Goal: Obtain resource: Download file/media

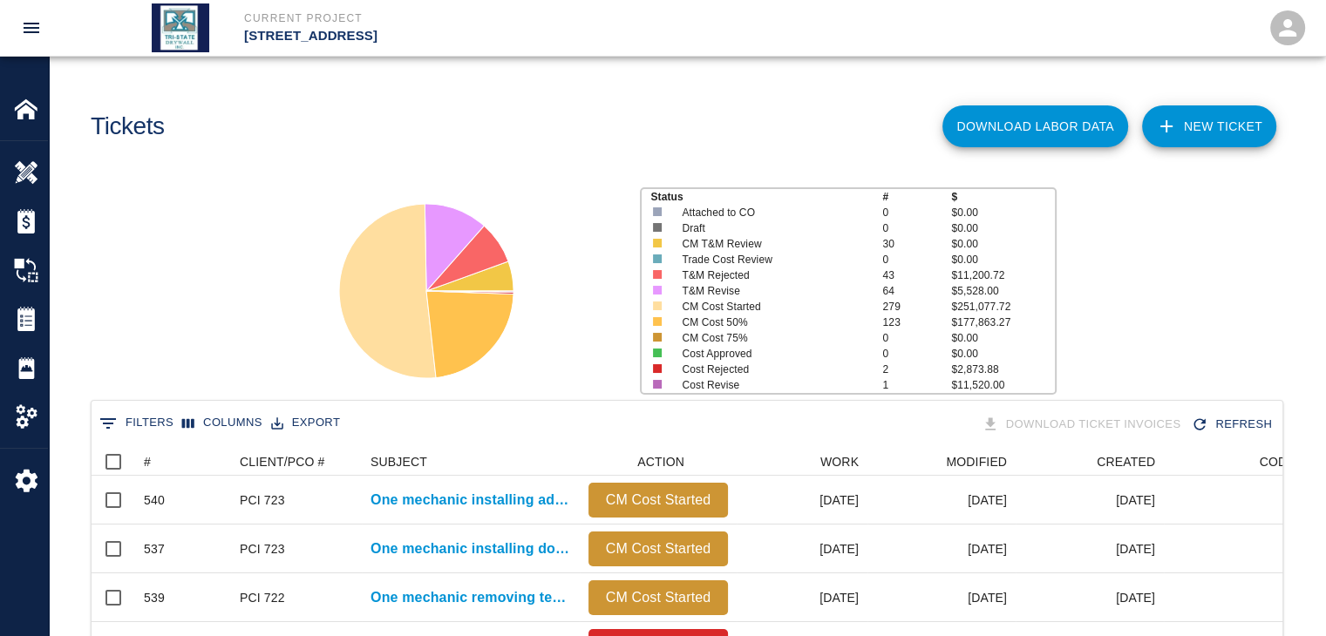
scroll to position [1004, 1178]
click at [33, 213] on img at bounding box center [26, 221] width 24 height 24
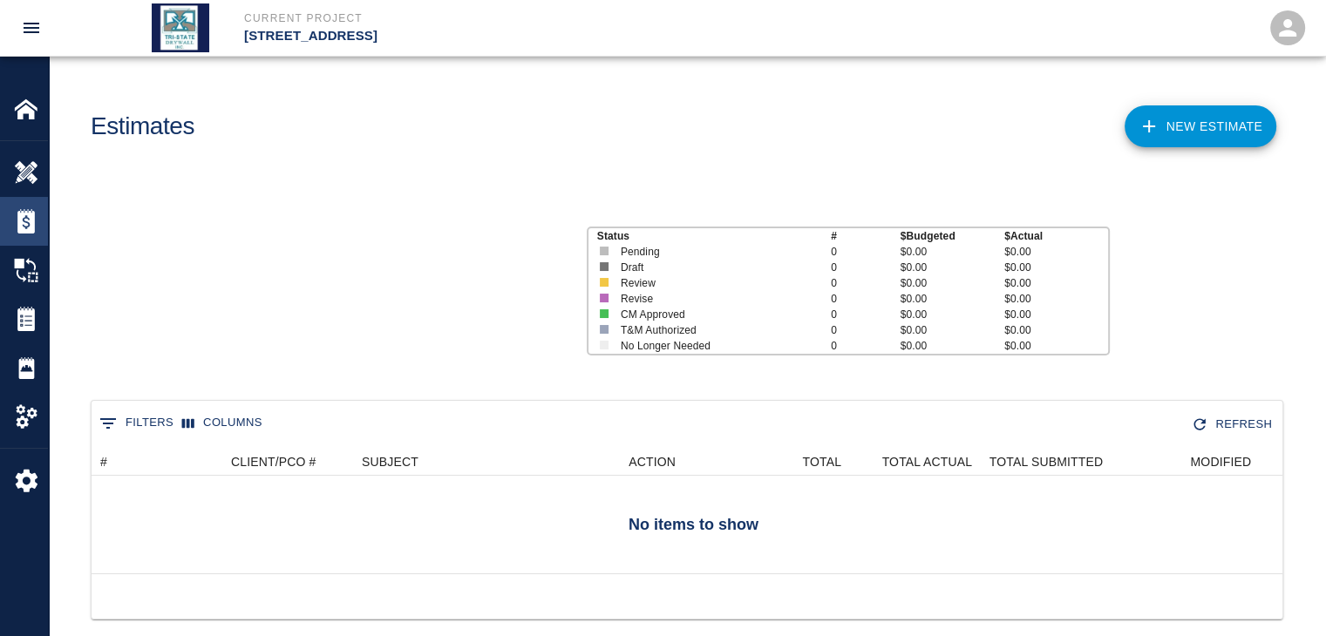
scroll to position [126, 1178]
click at [35, 325] on img at bounding box center [26, 319] width 24 height 24
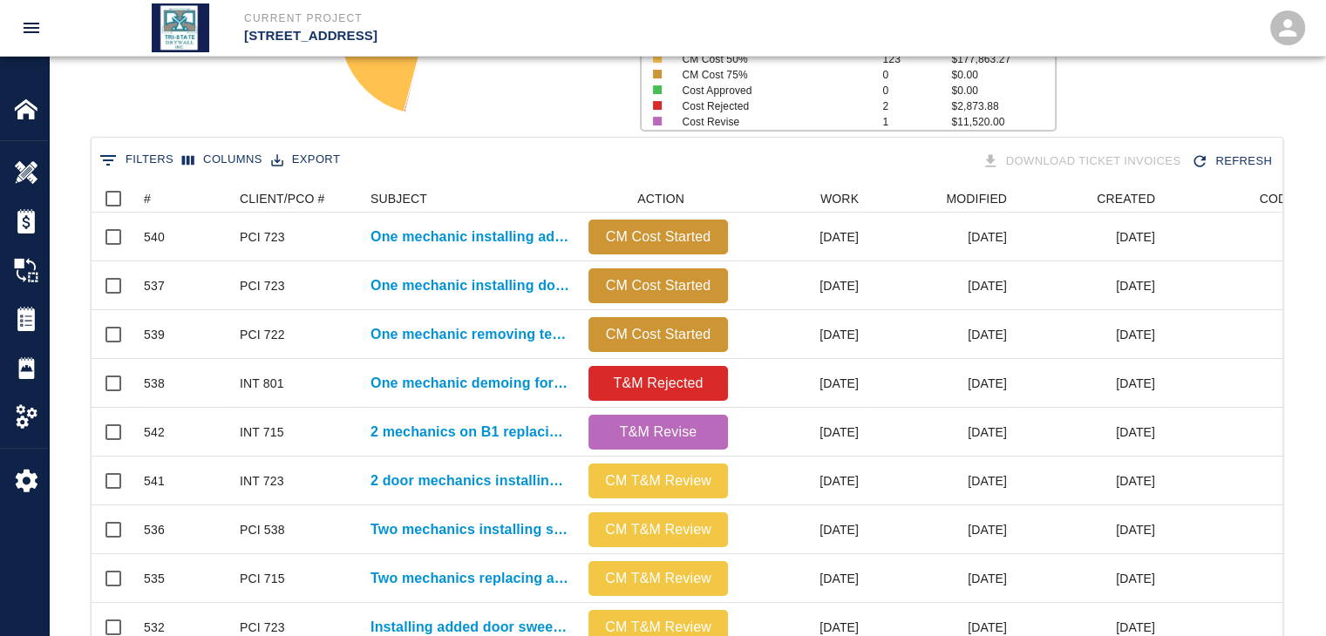
scroll to position [290, 0]
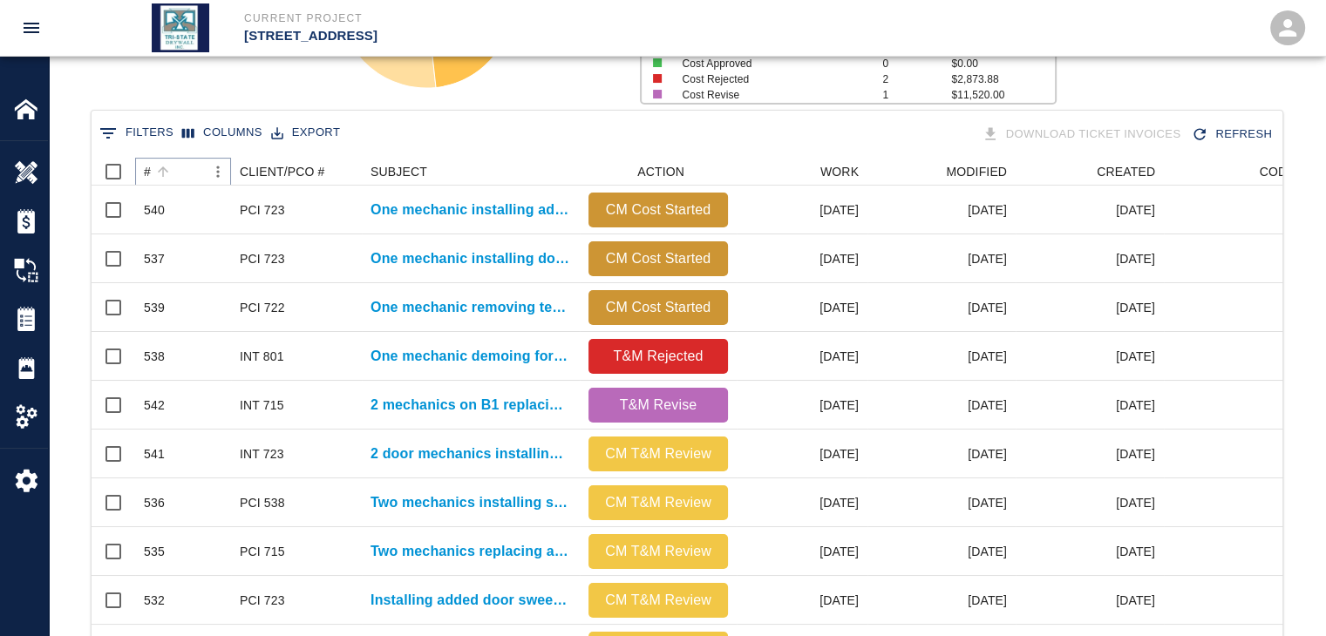
click at [160, 173] on icon "Sort" at bounding box center [163, 172] width 16 height 16
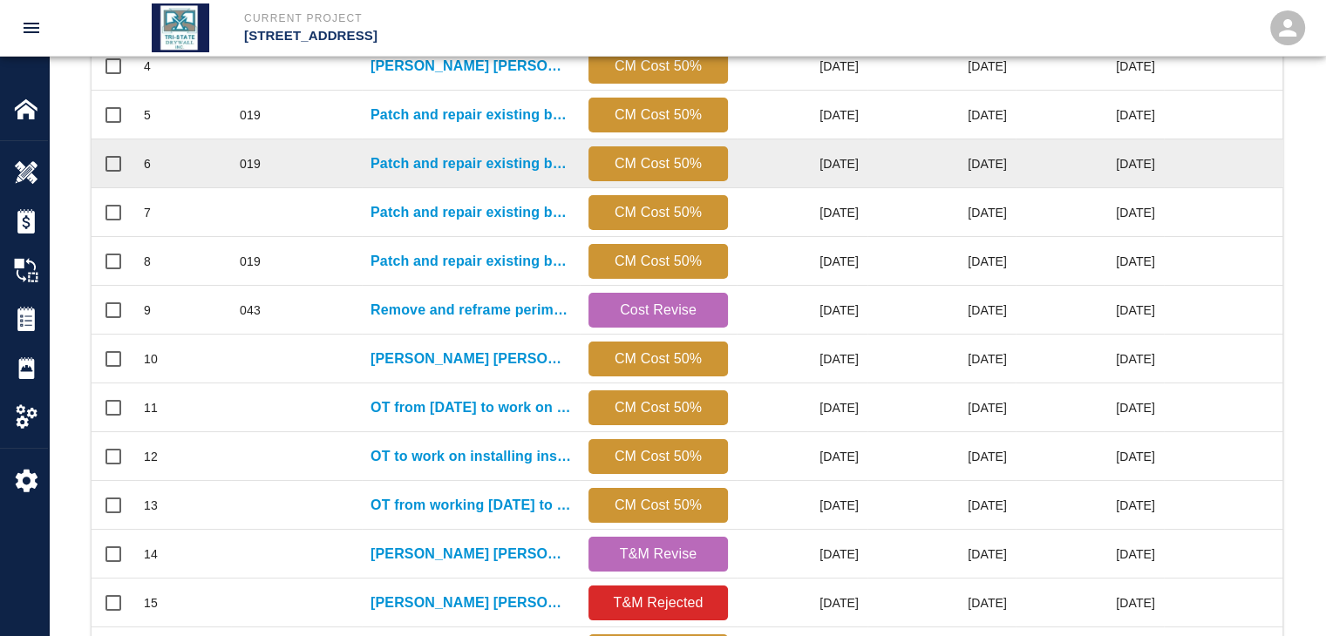
scroll to position [917, 0]
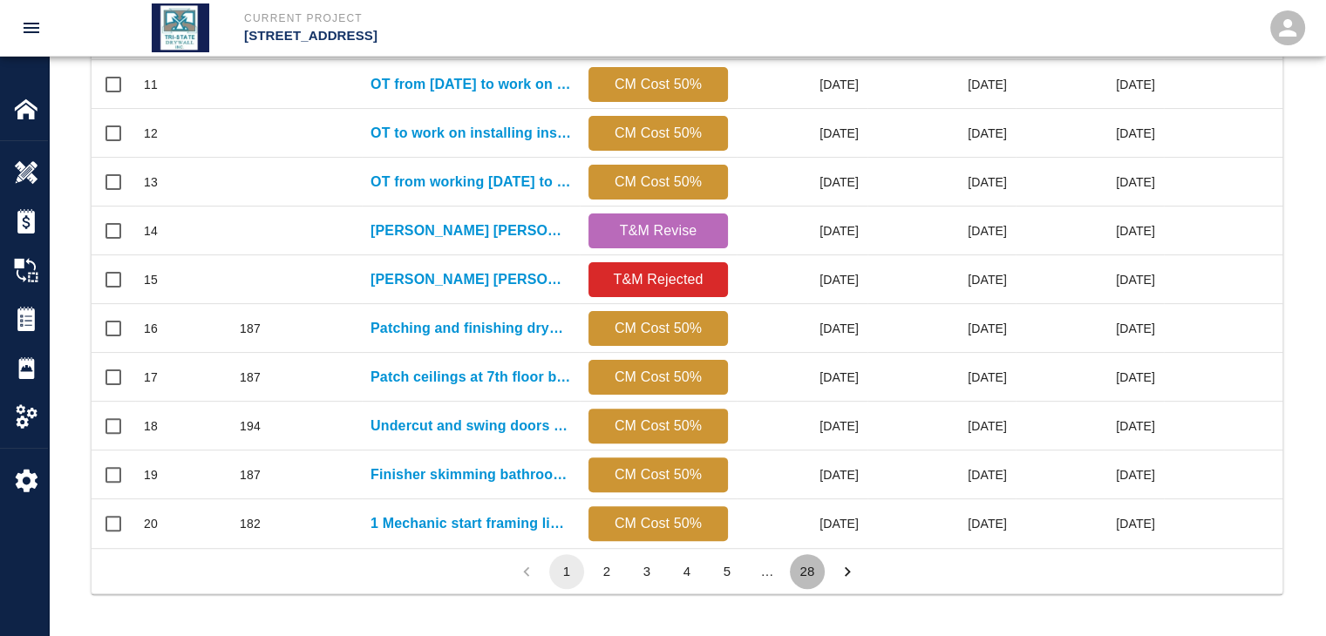
click at [813, 562] on button "28" at bounding box center [807, 571] width 35 height 35
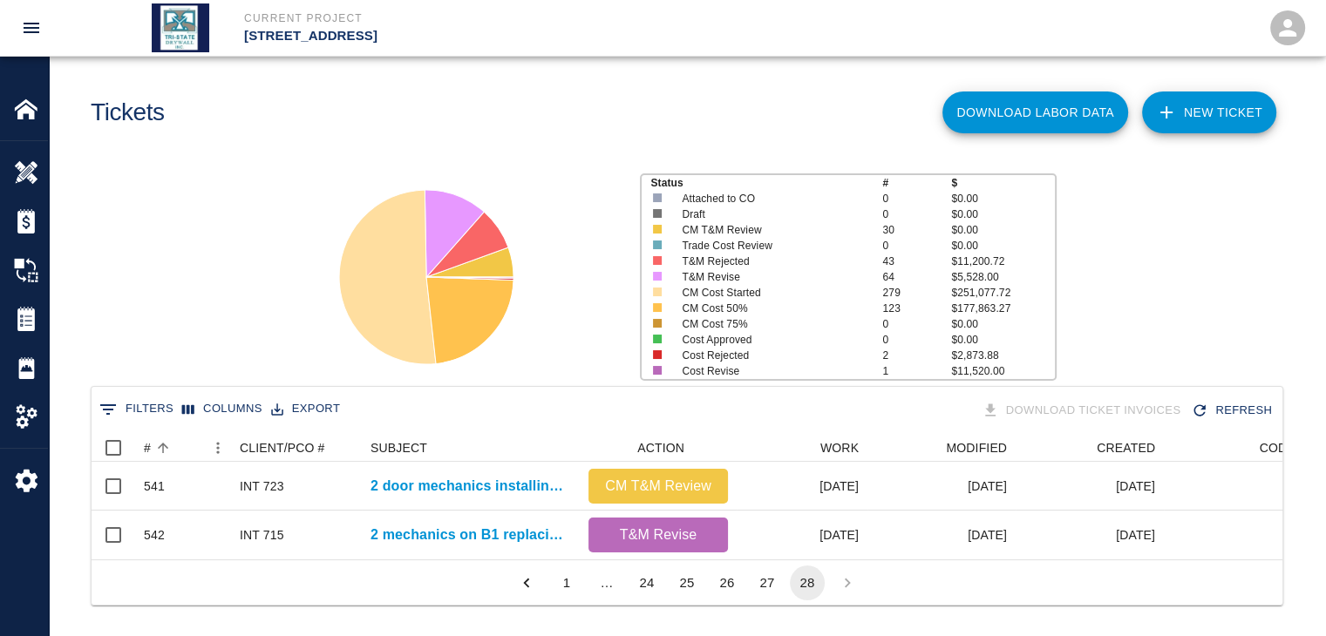
scroll to position [0, 0]
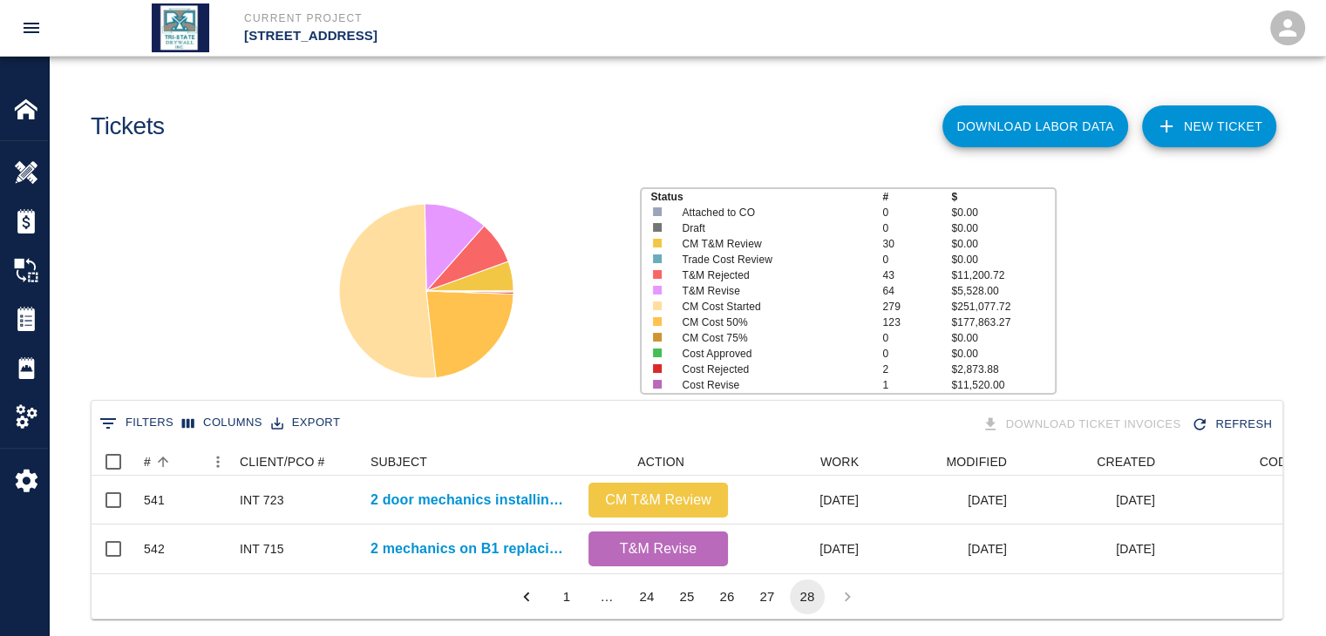
click at [299, 423] on button "Export" at bounding box center [306, 423] width 78 height 27
click at [312, 458] on li "Download as CSV" at bounding box center [338, 459] width 143 height 31
click at [1022, 136] on button "Download Labor Data" at bounding box center [1035, 126] width 186 height 42
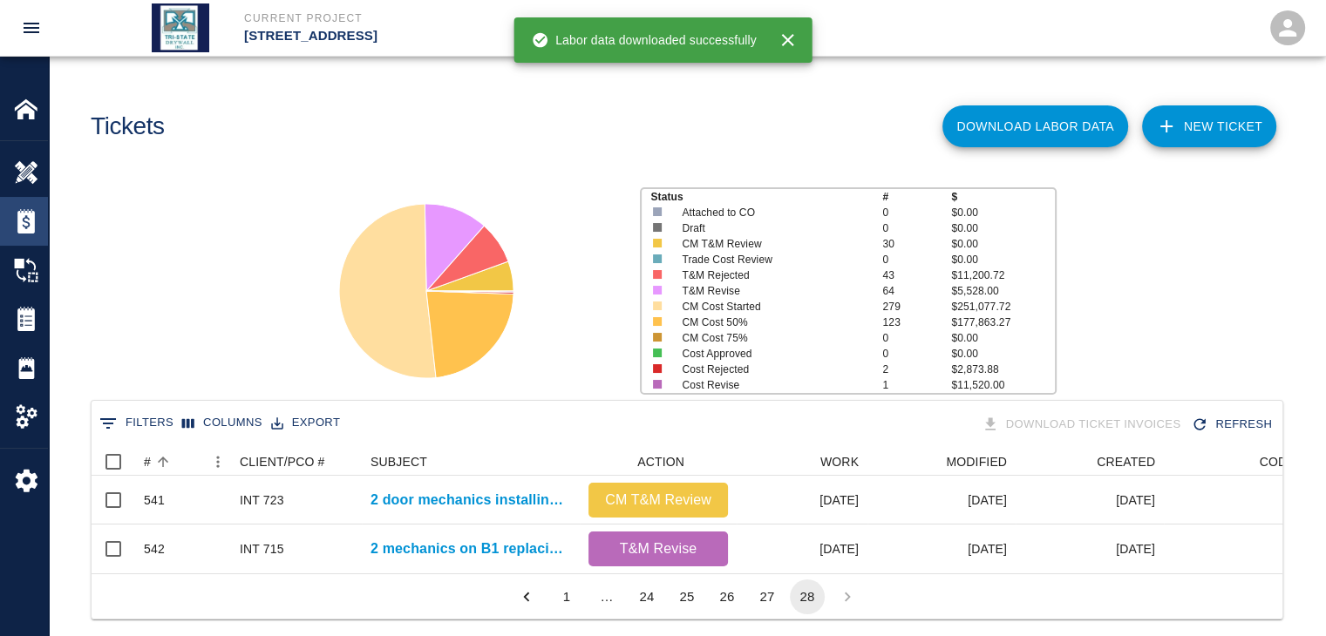
click at [39, 227] on div at bounding box center [38, 221] width 49 height 24
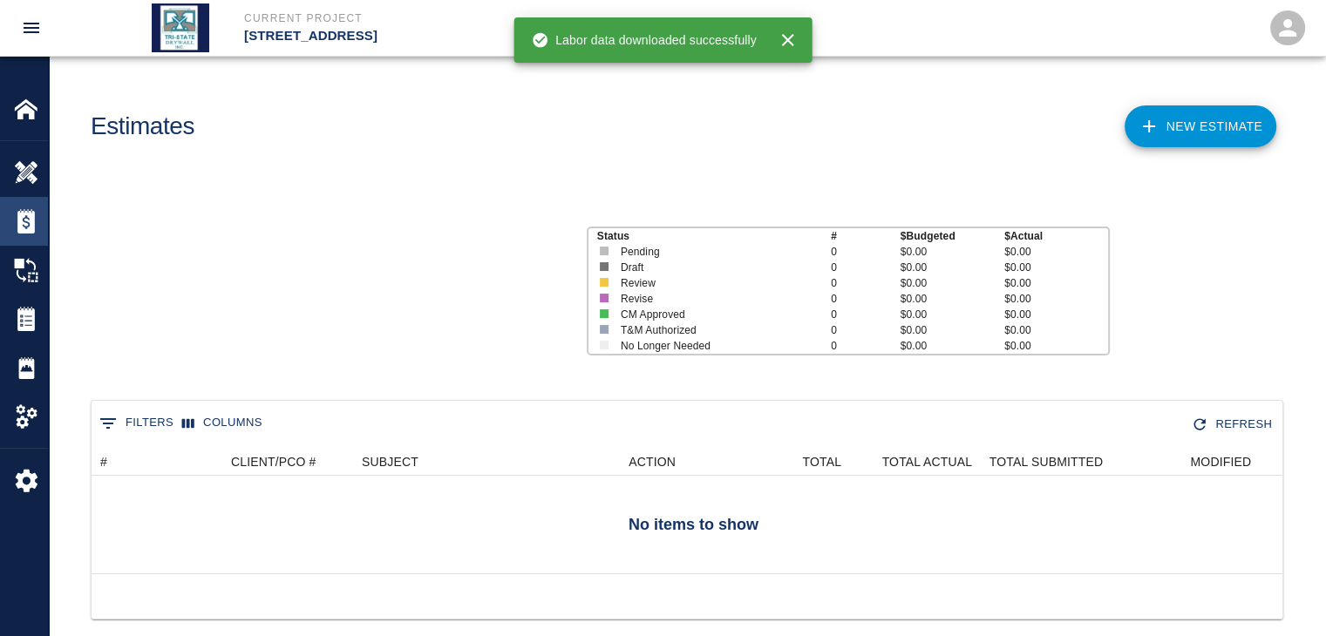
scroll to position [126, 1178]
click at [19, 339] on div "Tickets" at bounding box center [24, 319] width 48 height 49
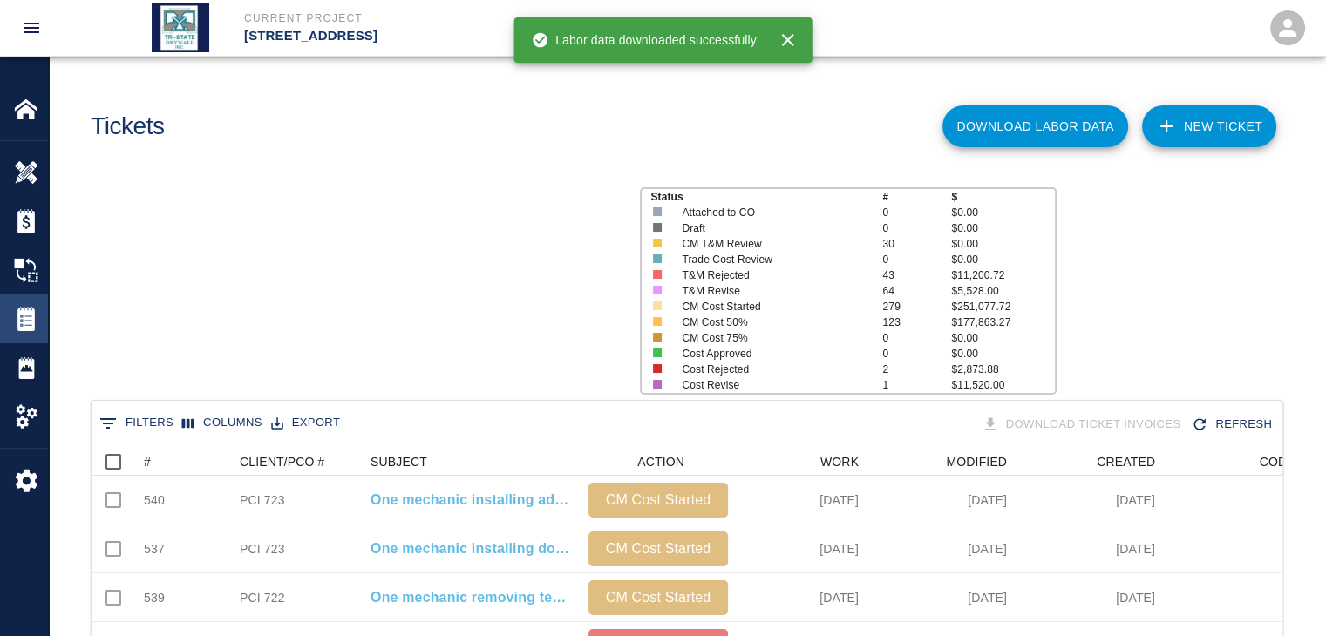
scroll to position [1004, 1178]
click at [703, 322] on p "CM Cost 50%" at bounding box center [772, 323] width 180 height 16
